Goal: Information Seeking & Learning: Check status

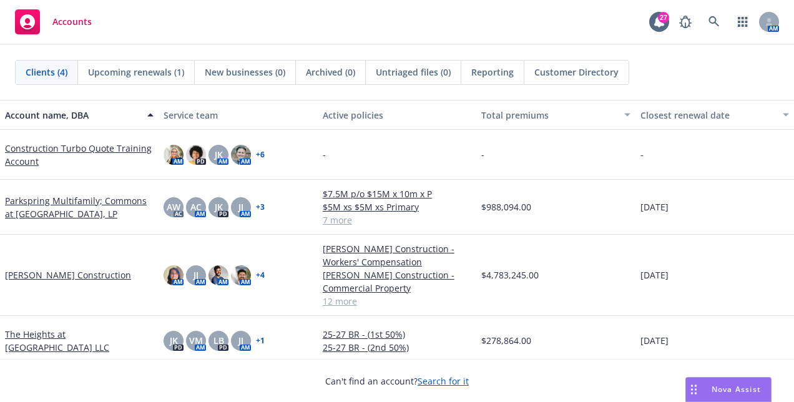
click at [592, 72] on span "Customer Directory" at bounding box center [576, 72] width 84 height 13
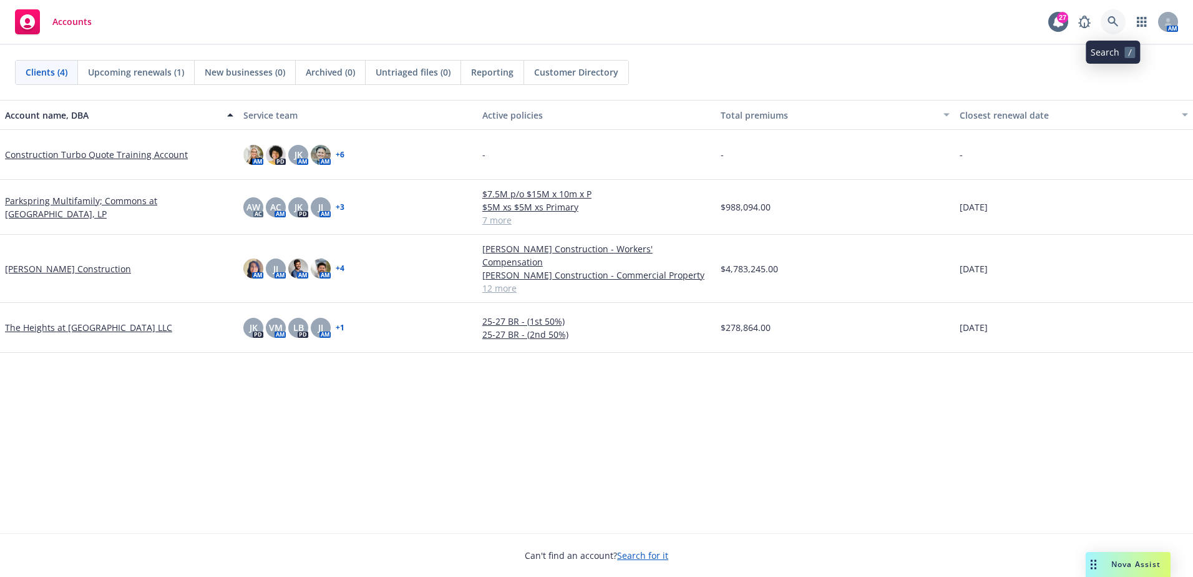
click at [1107, 21] on link at bounding box center [1113, 21] width 25 height 25
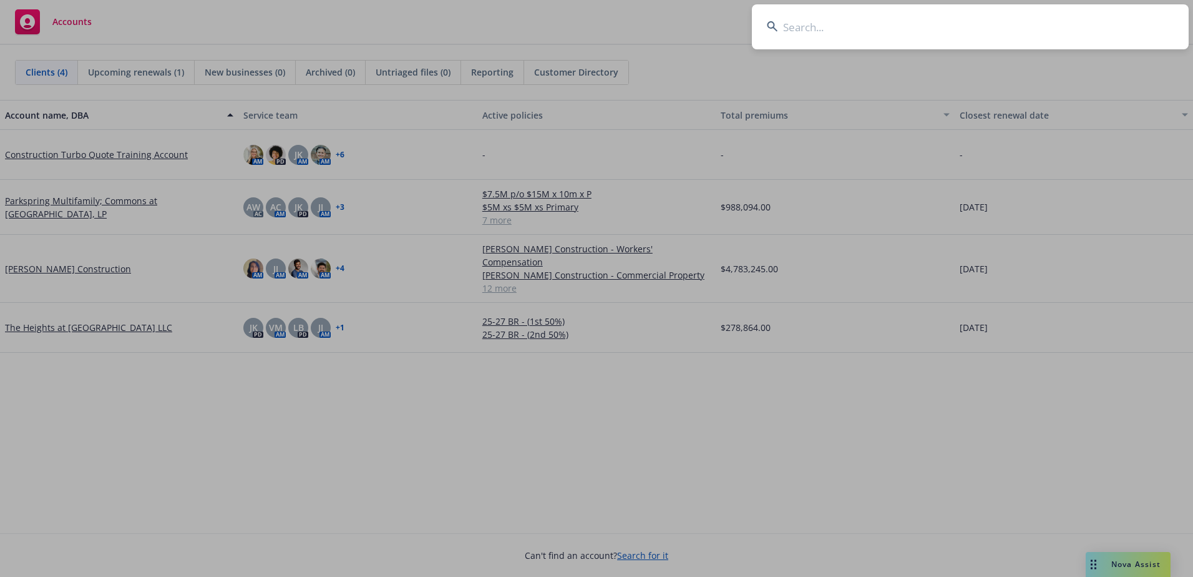
click at [811, 28] on input at bounding box center [970, 26] width 437 height 45
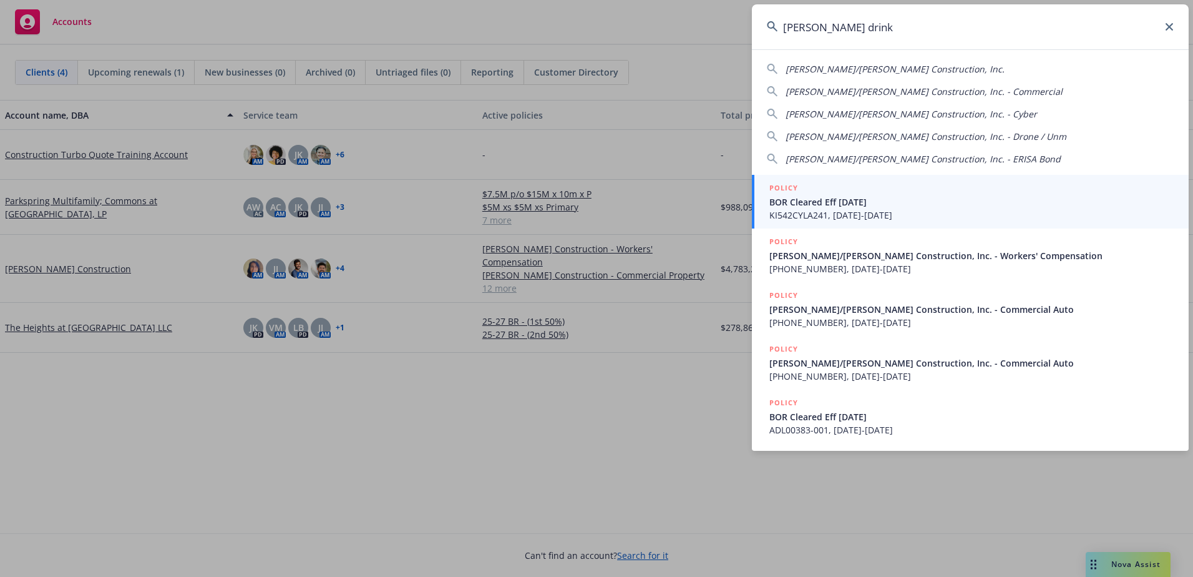
click at [849, 67] on span "[PERSON_NAME]/[PERSON_NAME] Construction, Inc." at bounding box center [895, 69] width 219 height 12
type input "[PERSON_NAME]/[PERSON_NAME] Construction, Inc."
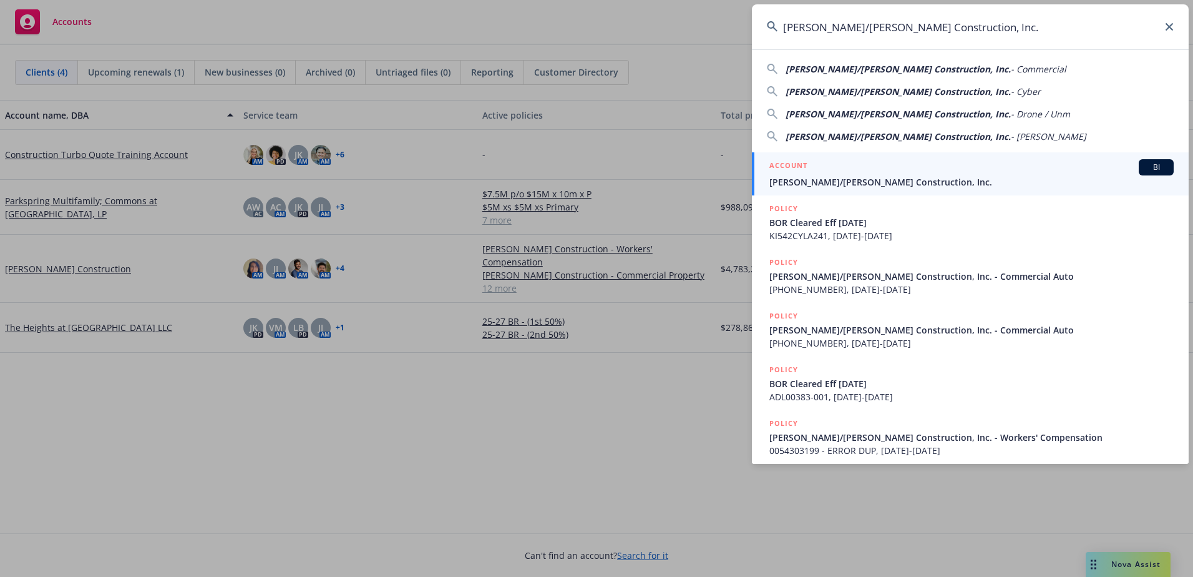
click at [854, 172] on div "ACCOUNT BI" at bounding box center [971, 167] width 404 height 16
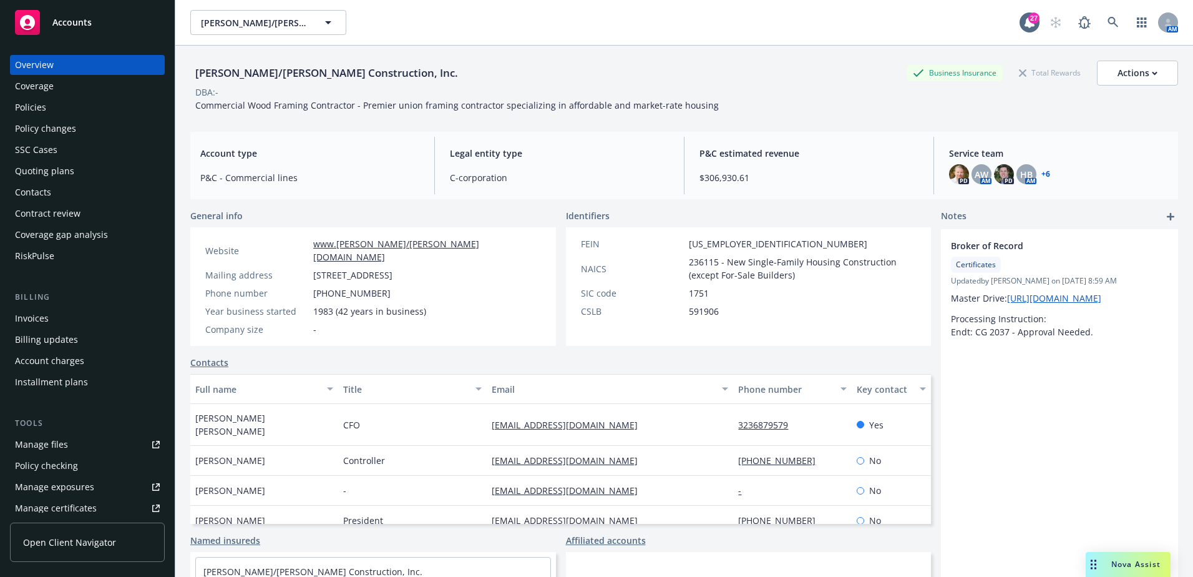
click at [64, 102] on div "Policies" at bounding box center [87, 107] width 145 height 20
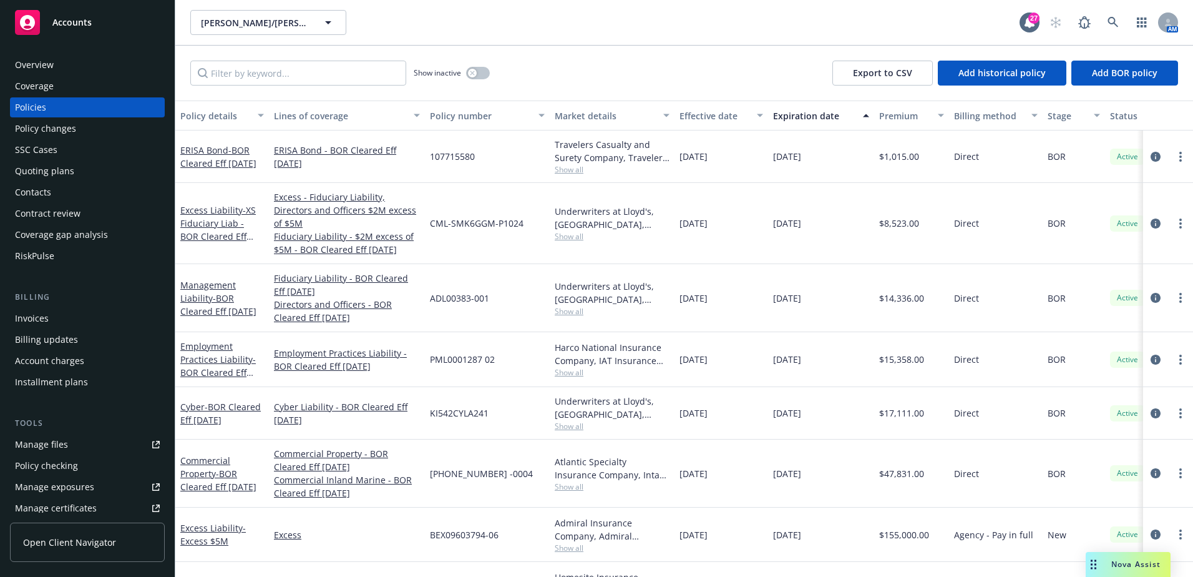
click at [771, 111] on button "Expiration date" at bounding box center [821, 115] width 106 height 30
click at [796, 112] on div "Expiration date" at bounding box center [814, 115] width 82 height 13
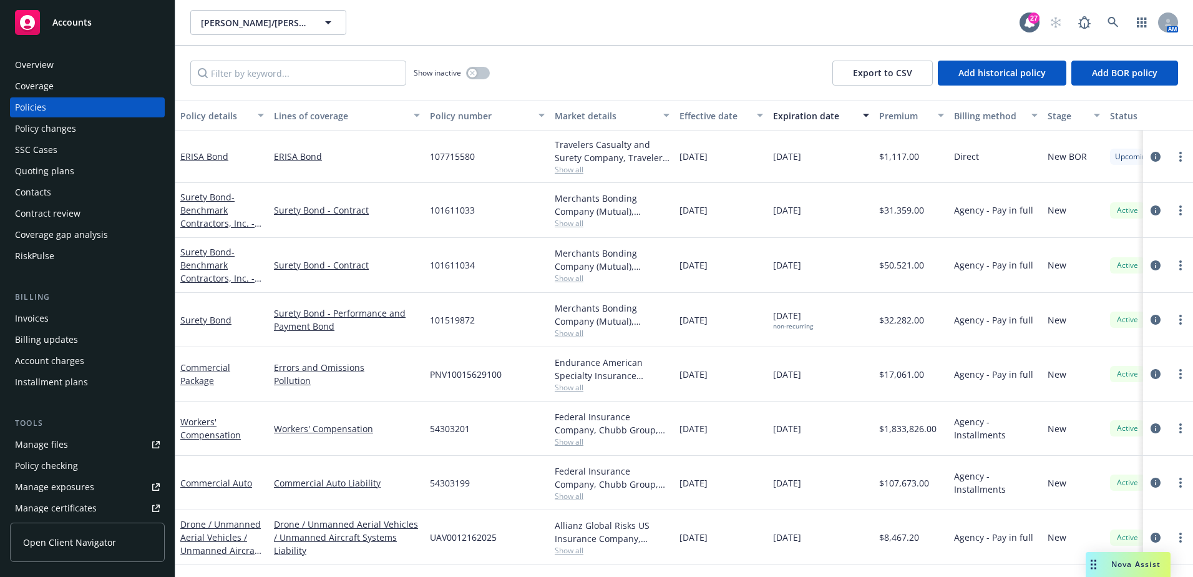
click at [796, 112] on div "Expiration date" at bounding box center [814, 115] width 82 height 13
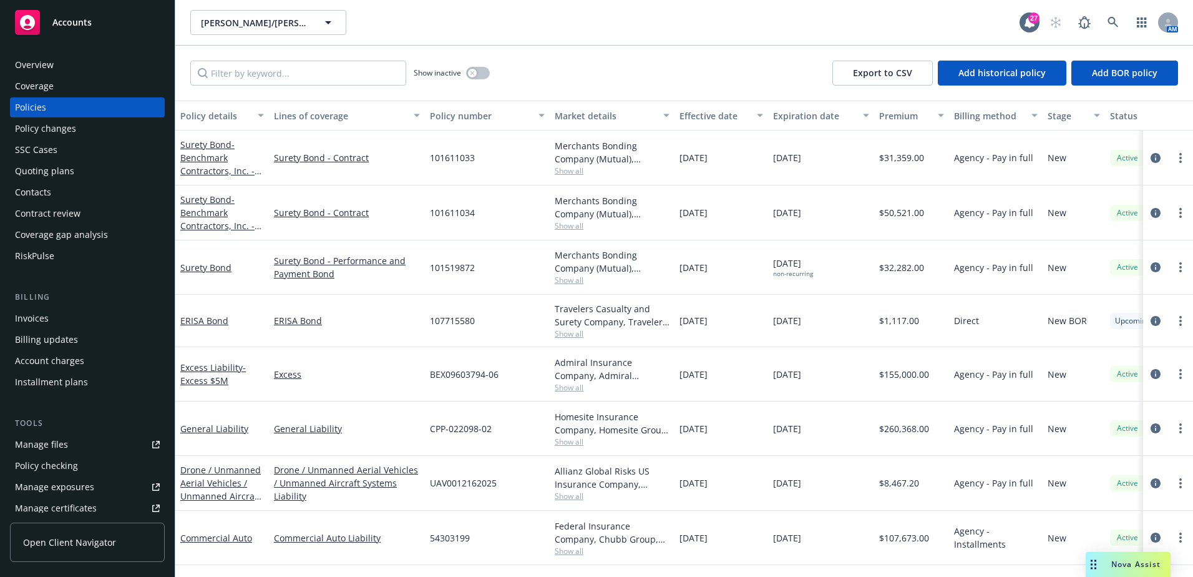
click at [801, 124] on button "Expiration date" at bounding box center [821, 115] width 106 height 30
click at [798, 114] on div "Expiration date" at bounding box center [814, 115] width 82 height 13
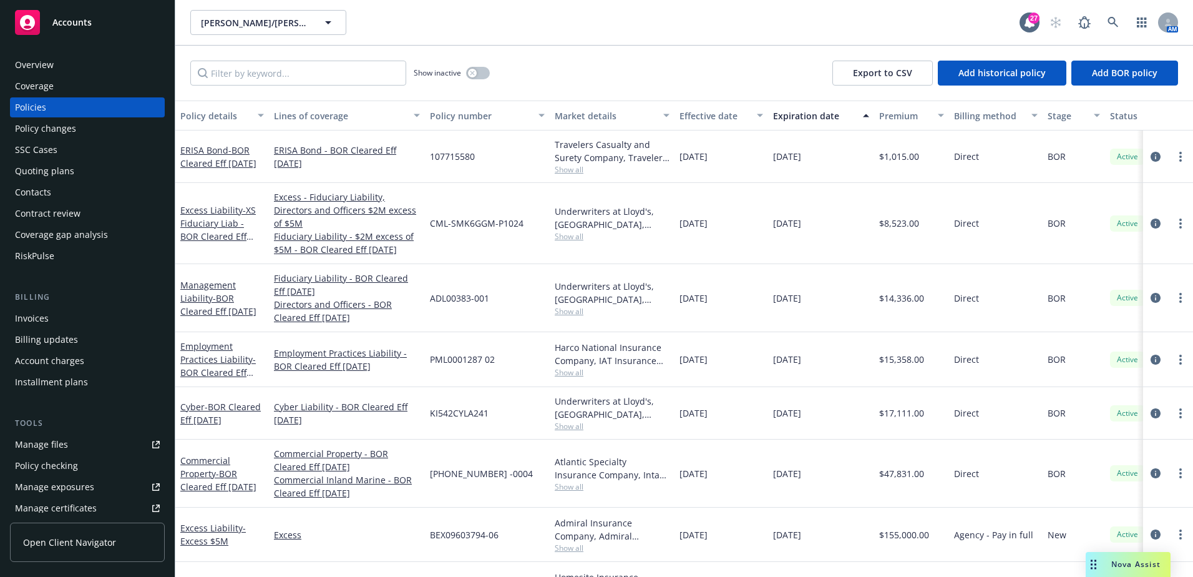
click at [819, 235] on div "[DATE]" at bounding box center [821, 223] width 106 height 81
